Goal: Information Seeking & Learning: Learn about a topic

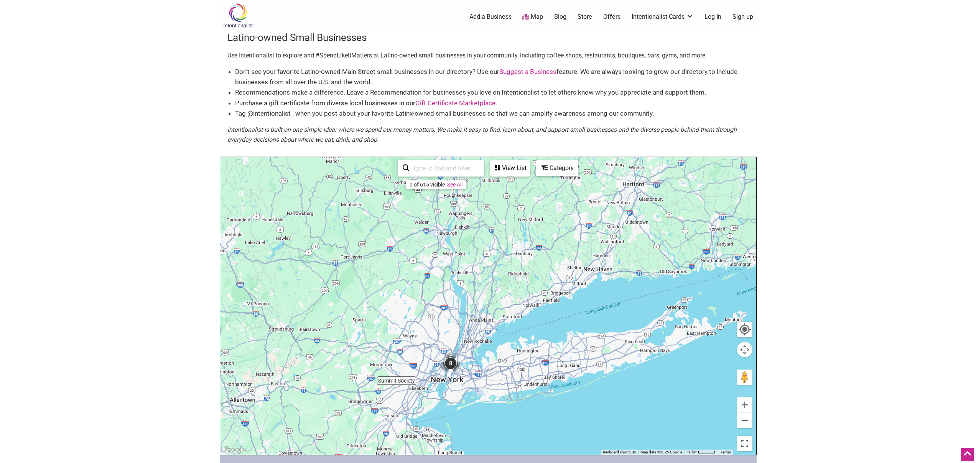
scroll to position [175, 0]
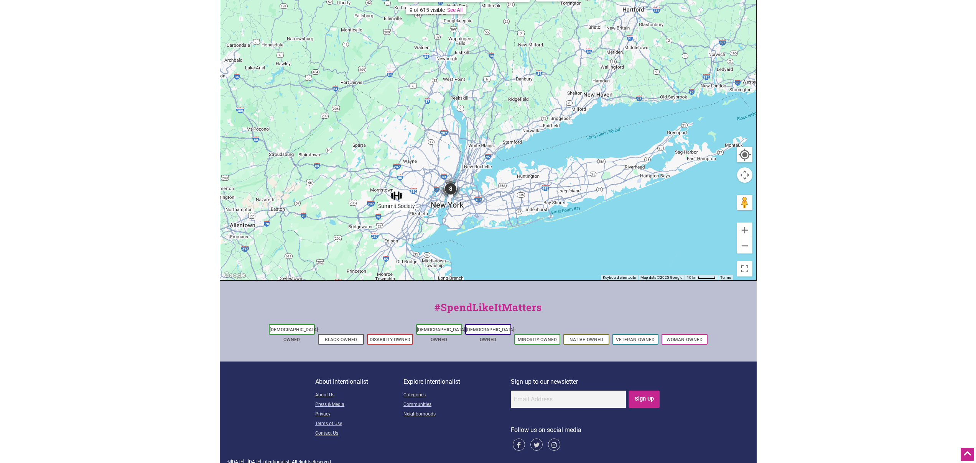
click at [450, 190] on img "8" at bounding box center [450, 188] width 23 height 23
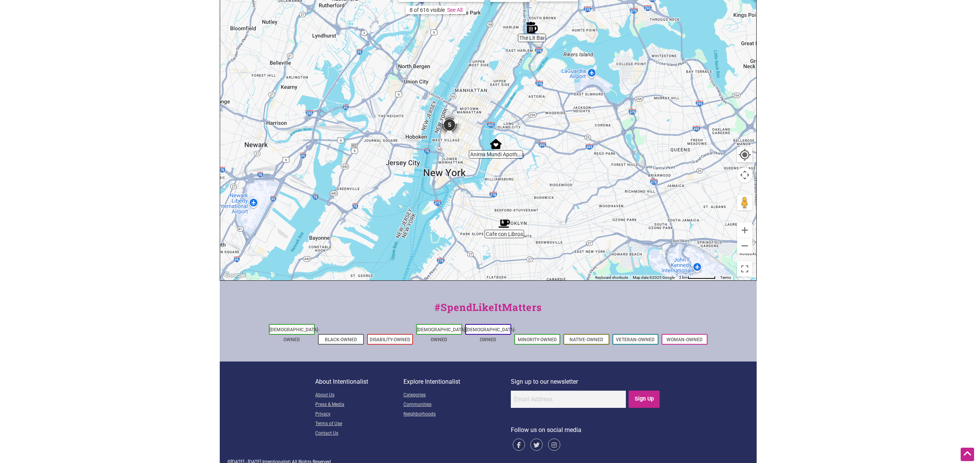
click at [450, 123] on img "5" at bounding box center [449, 124] width 23 height 23
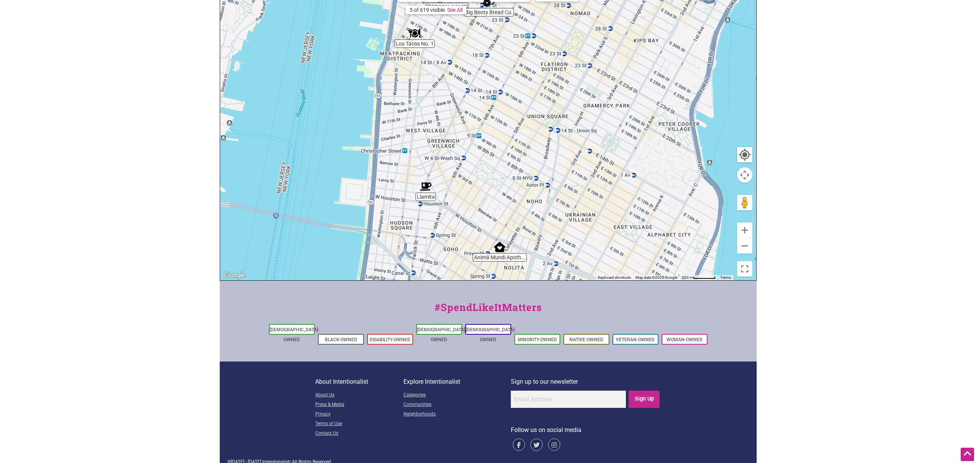
drag, startPoint x: 540, startPoint y: 112, endPoint x: 508, endPoint y: 108, distance: 31.6
click at [508, 108] on div "To navigate, press the arrow keys." at bounding box center [488, 131] width 536 height 298
click at [428, 186] on img "Llamita" at bounding box center [426, 187] width 12 height 12
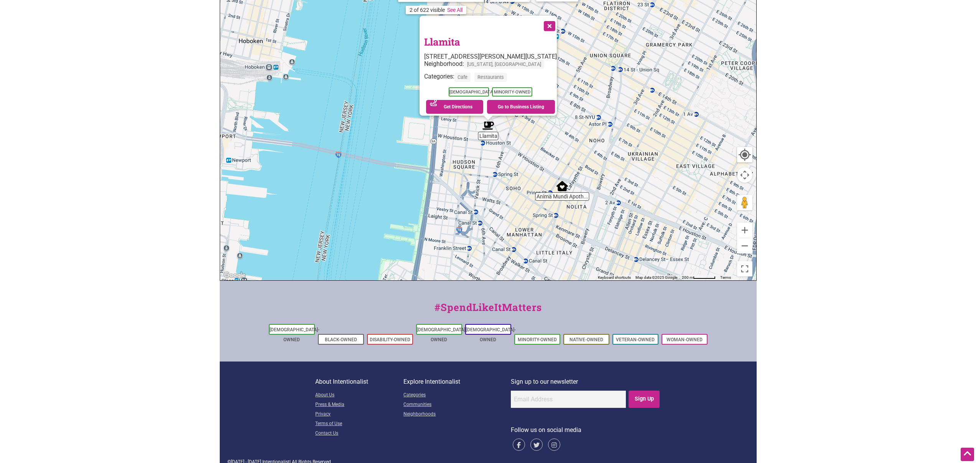
drag, startPoint x: 903, startPoint y: 79, endPoint x: 896, endPoint y: 79, distance: 6.9
click at [902, 79] on body "× Menu 0 Add a Business Map Blog Store Offers Intentionalist Cards Buy Black Ca…" at bounding box center [488, 56] width 976 height 463
click at [560, 189] on img "Anima Mundi Apothecary" at bounding box center [562, 187] width 12 height 12
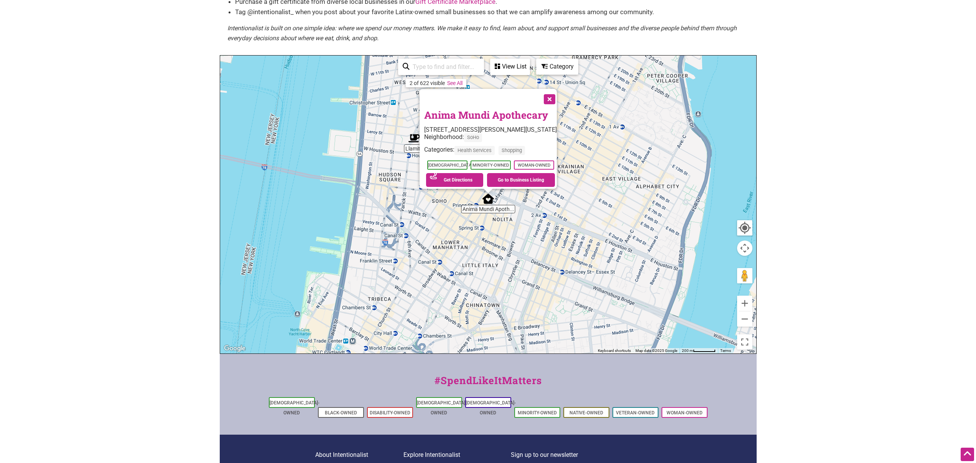
scroll to position [101, 0]
click at [482, 111] on link "Anima Mundi Apothecary" at bounding box center [486, 115] width 124 height 13
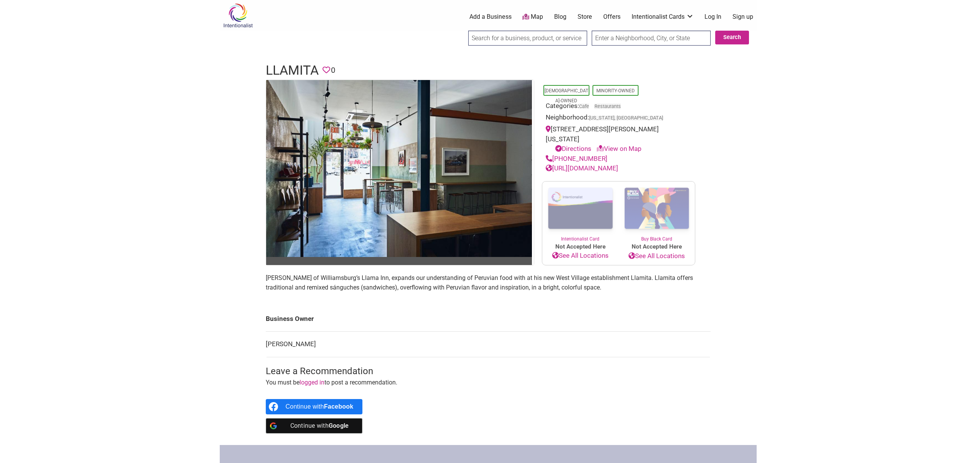
drag, startPoint x: 125, startPoint y: 232, endPoint x: 123, endPoint y: 225, distance: 7.3
click at [123, 227] on body "× Menu 0 Add a Business Map Blog Store Offers Intentionalist Cards Buy Black Ca…" at bounding box center [488, 231] width 976 height 463
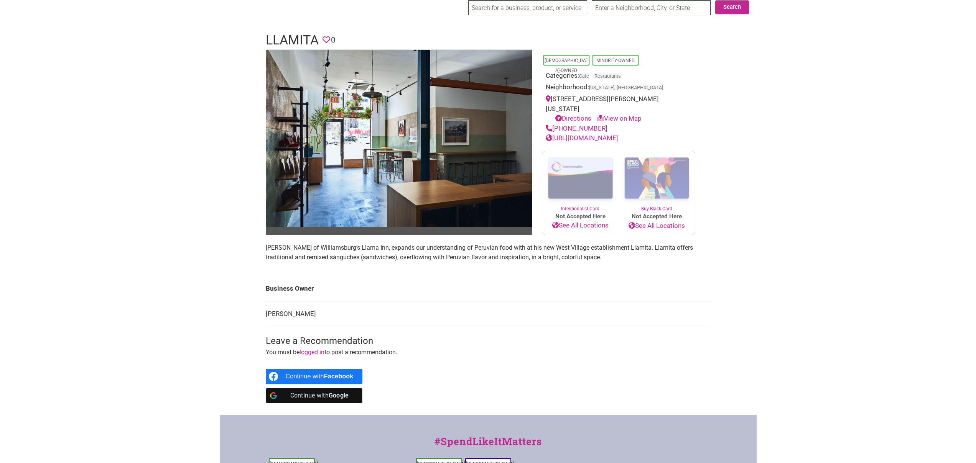
scroll to position [34, 0]
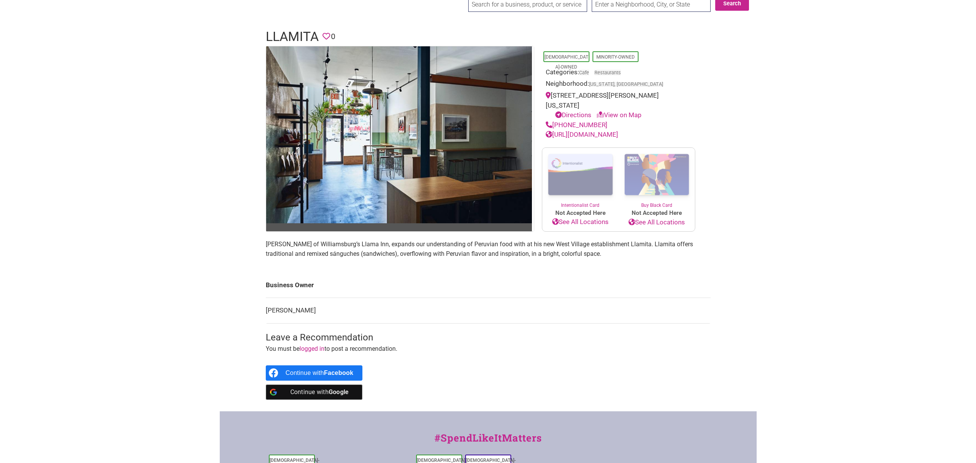
click at [477, 247] on p "Erik Ramirez of Williamsburg’s Llama Inn, expands our understanding of Peruvian…" at bounding box center [488, 250] width 445 height 20
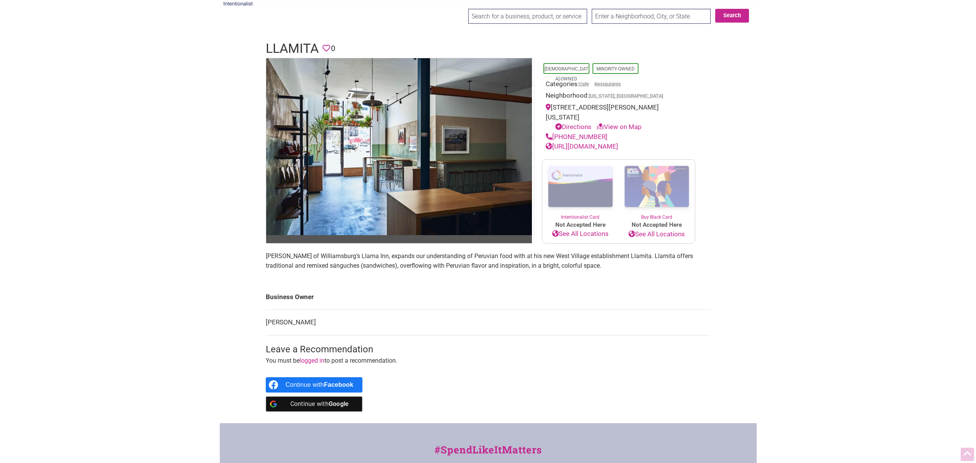
scroll to position [0, 0]
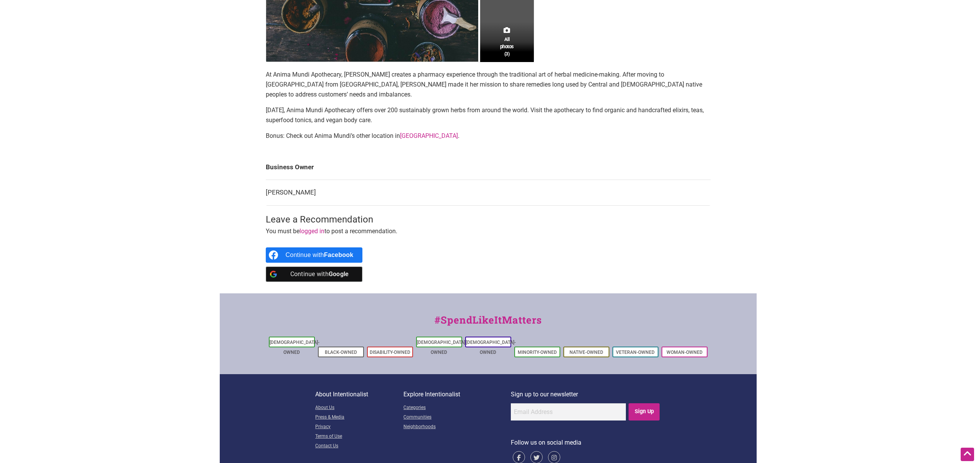
scroll to position [286, 0]
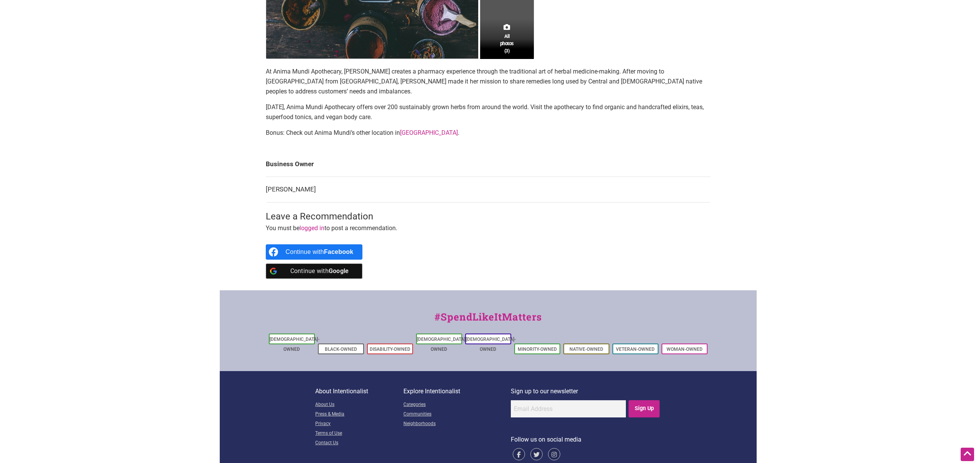
click at [485, 102] on p "[DATE], Anima Mundi Apothecary offers over 200 sustainably grown herbs from aro…" at bounding box center [488, 112] width 445 height 20
click at [488, 102] on p "[DATE], Anima Mundi Apothecary offers over 200 sustainably grown herbs from aro…" at bounding box center [488, 112] width 445 height 20
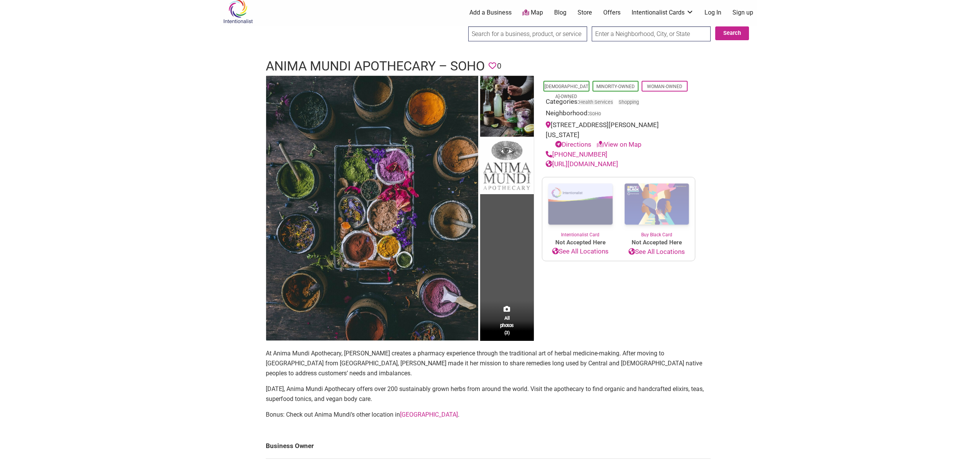
scroll to position [0, 0]
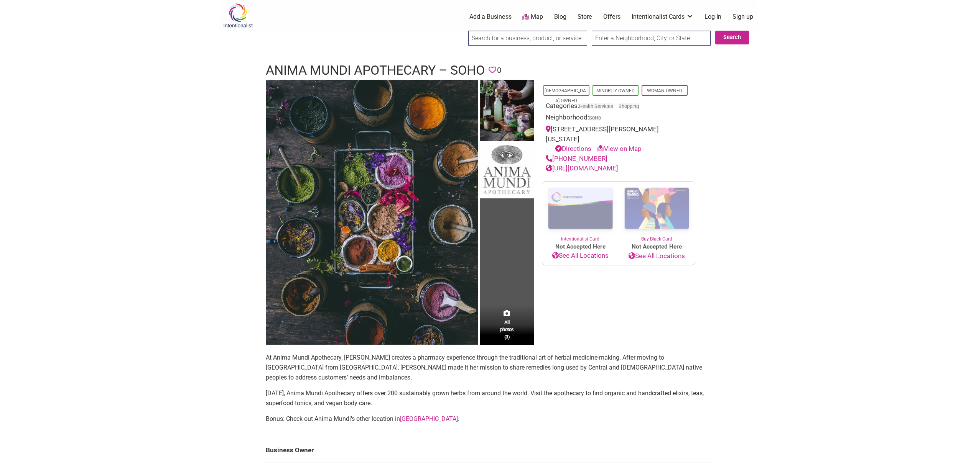
click at [99, 284] on body "× Menu 0 Add a Business Map Blog Store Offers Intentionalist Cards Buy Black Ca…" at bounding box center [488, 231] width 976 height 463
click at [595, 324] on div "Latino-Owned Minority-Owned Woman-Owned Categories: Health Services Shopping Ne…" at bounding box center [618, 213] width 169 height 266
